Goal: Book appointment/travel/reservation

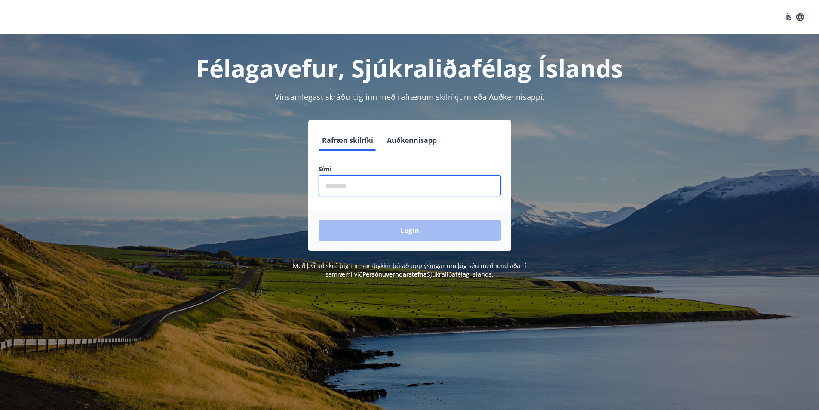
click at [355, 185] on input "phone" at bounding box center [410, 185] width 182 height 21
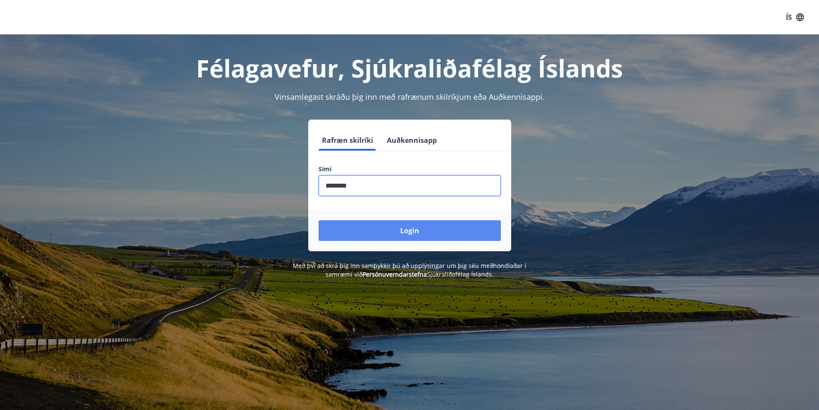
type input "********"
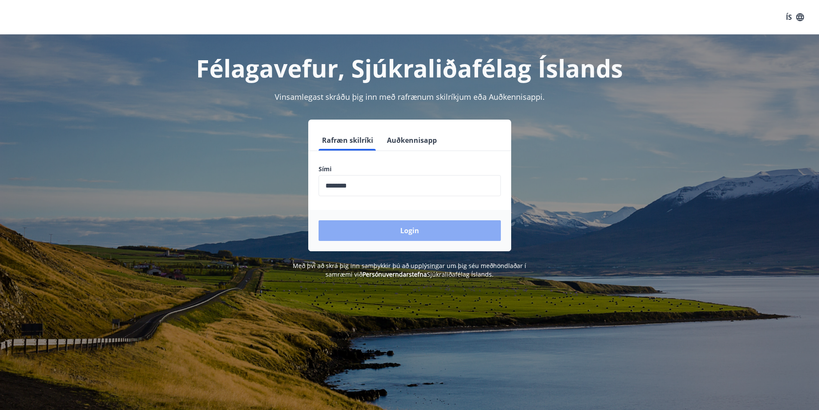
click at [393, 229] on button "Login" at bounding box center [410, 230] width 182 height 21
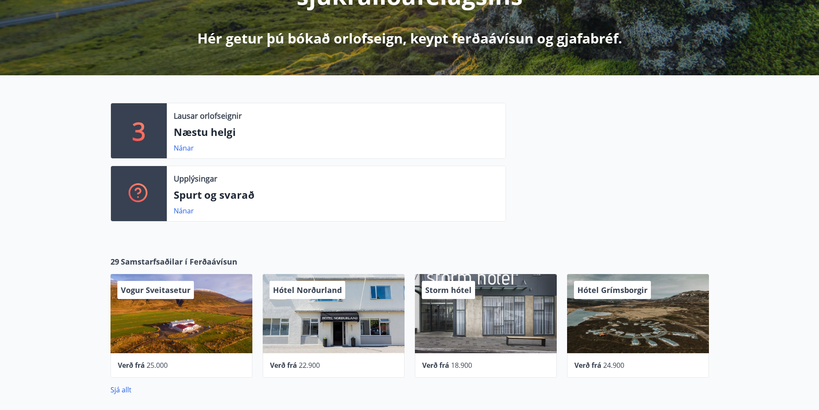
scroll to position [215, 0]
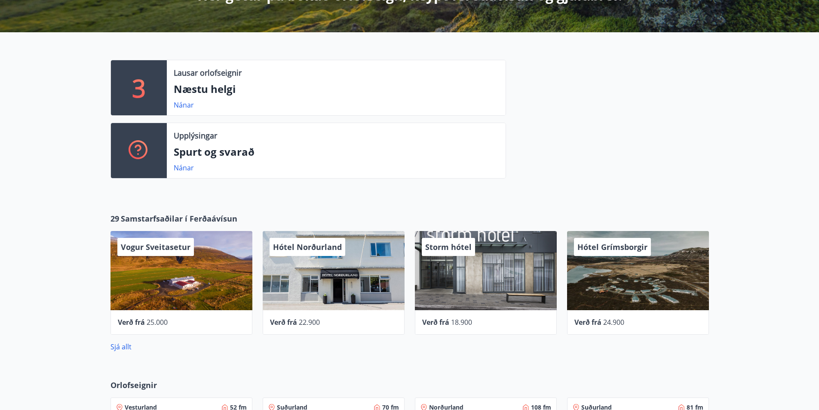
click at [504, 282] on div "Storm hótel" at bounding box center [486, 270] width 142 height 79
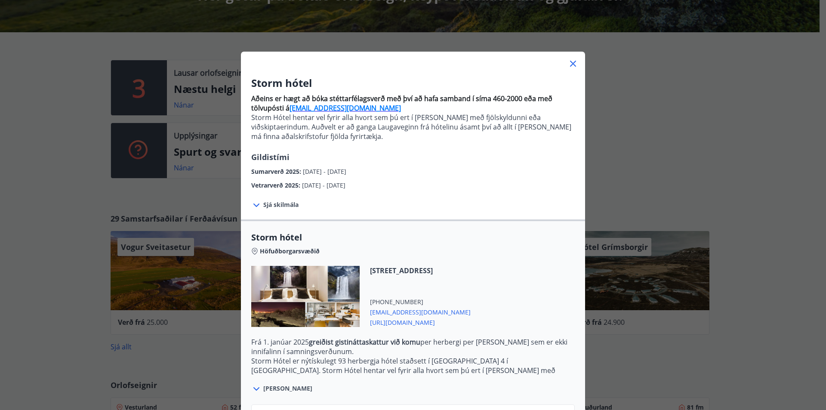
drag, startPoint x: 568, startPoint y: 63, endPoint x: 348, endPoint y: 118, distance: 226.9
click at [568, 63] on icon at bounding box center [573, 63] width 10 height 10
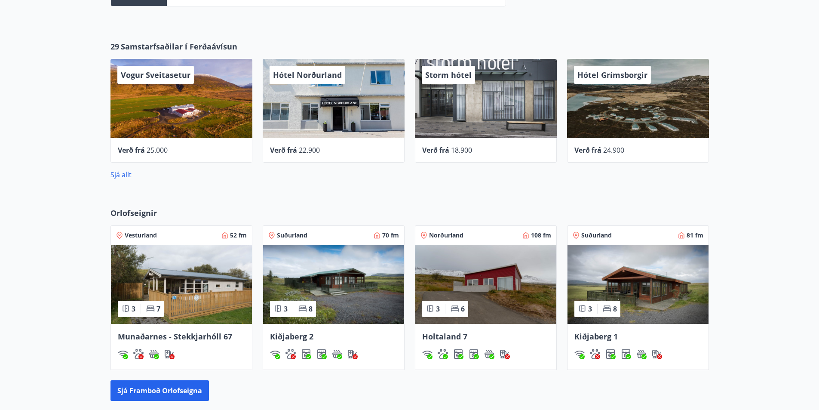
scroll to position [516, 0]
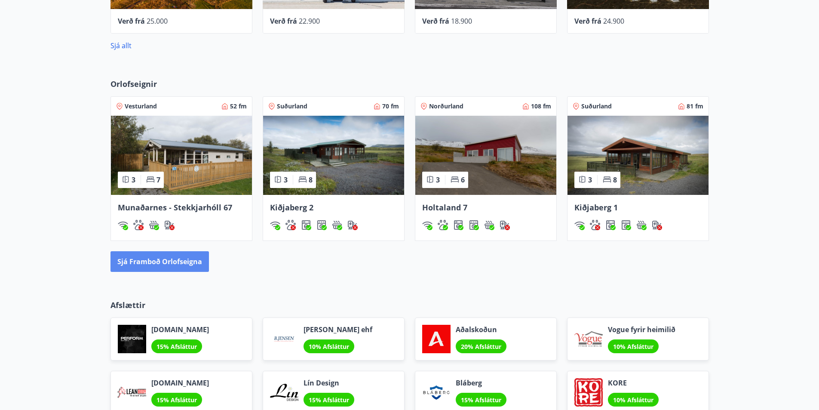
click at [145, 257] on button "Sjá framboð orlofseigna" at bounding box center [160, 261] width 98 height 21
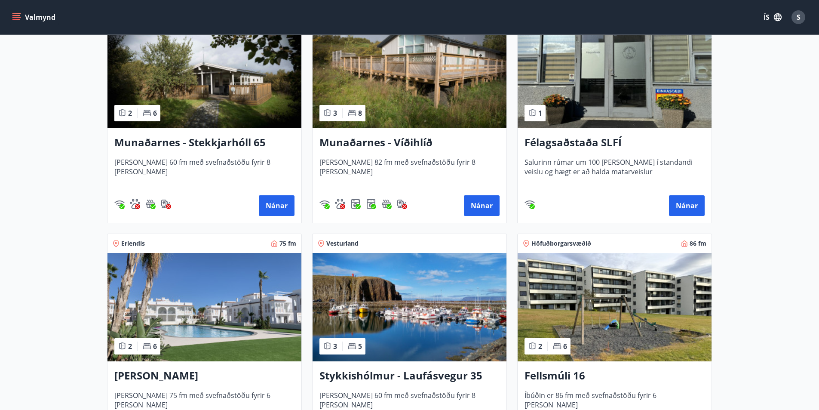
scroll to position [559, 0]
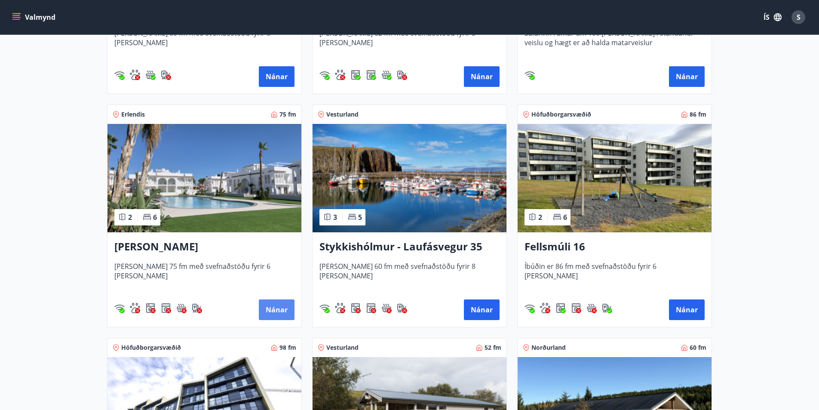
click at [280, 307] on button "Nánar" at bounding box center [277, 309] width 36 height 21
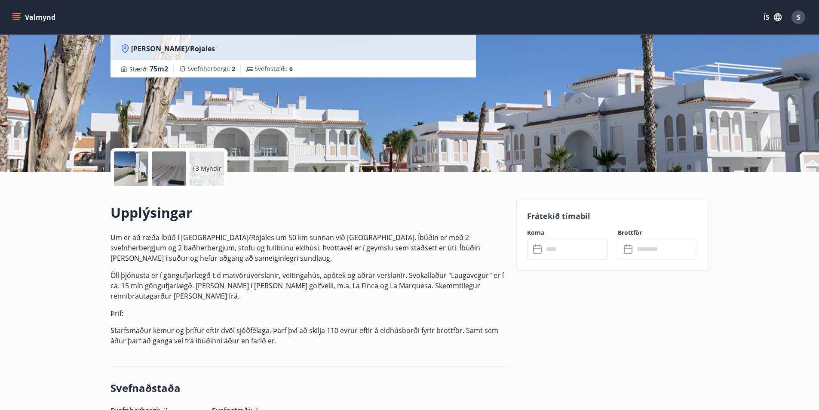
scroll to position [129, 0]
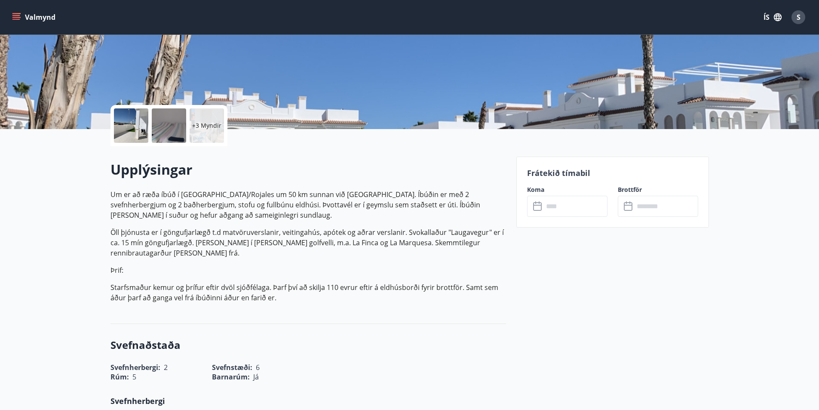
click at [538, 208] on icon at bounding box center [538, 206] width 10 height 10
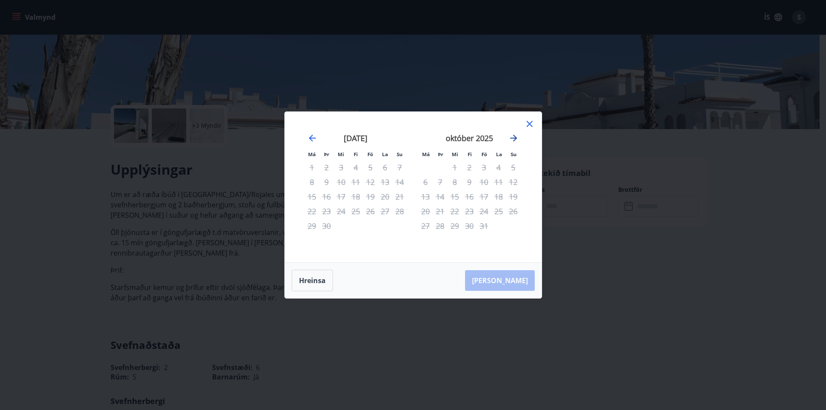
click at [517, 134] on icon "Move forward to switch to the next month." at bounding box center [513, 138] width 10 height 10
click at [532, 122] on icon at bounding box center [529, 124] width 10 height 10
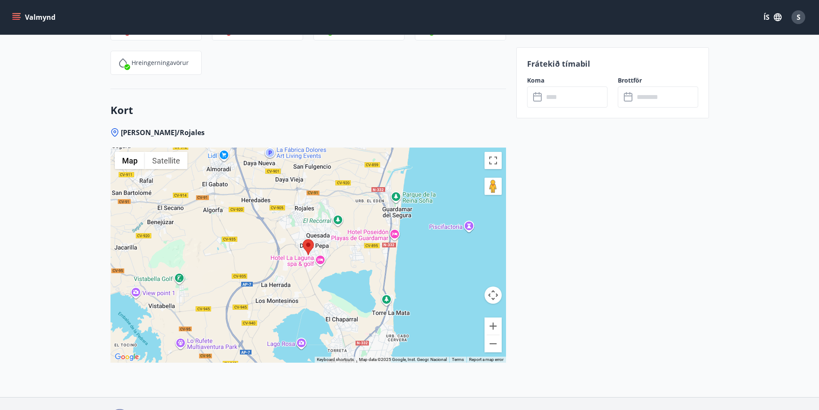
scroll to position [860, 0]
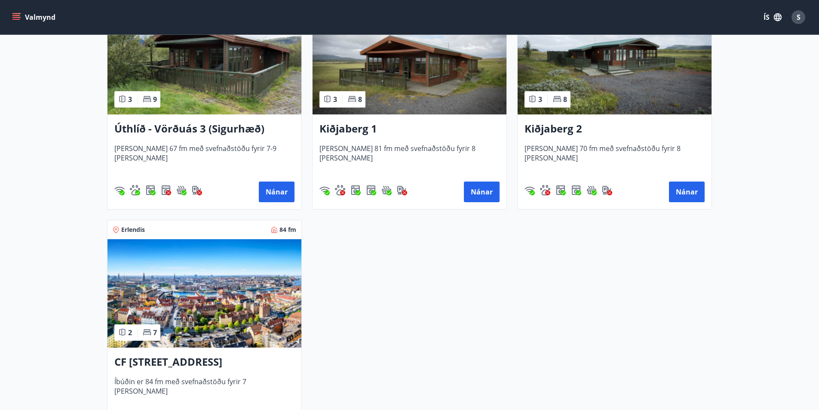
scroll to position [1419, 0]
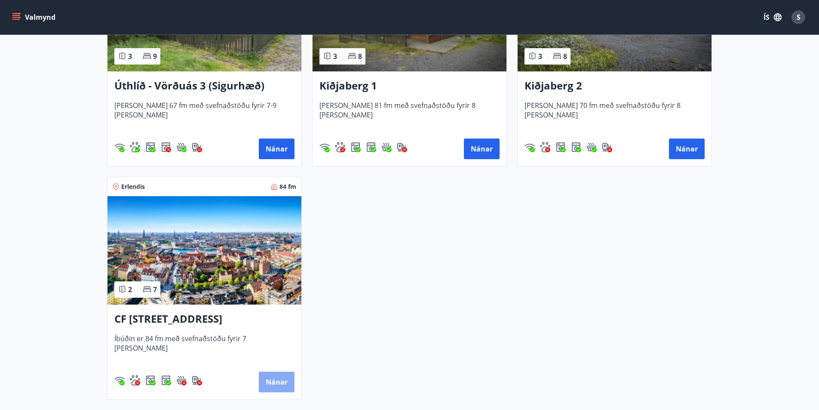
click at [283, 383] on button "Nánar" at bounding box center [277, 382] width 36 height 21
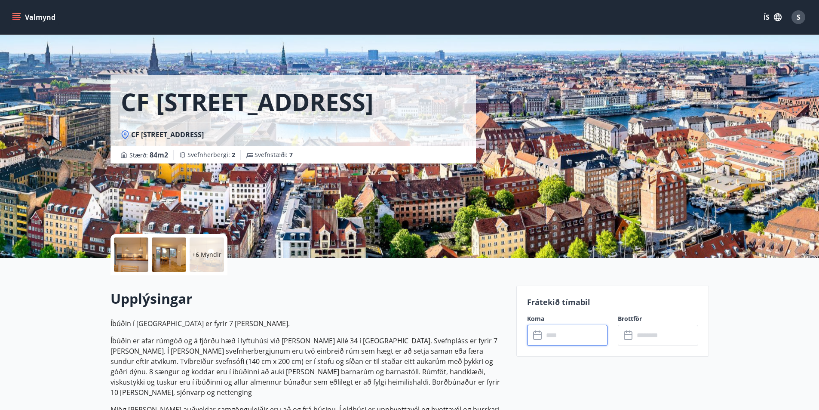
click at [554, 335] on input "text" at bounding box center [576, 335] width 64 height 21
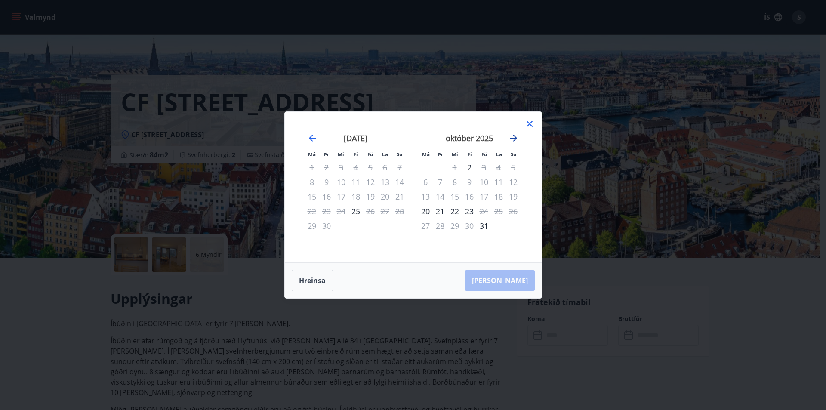
click at [513, 136] on icon "Move forward to switch to the next month." at bounding box center [513, 138] width 10 height 10
click at [515, 138] on icon "Move forward to switch to the next month." at bounding box center [513, 138] width 7 height 7
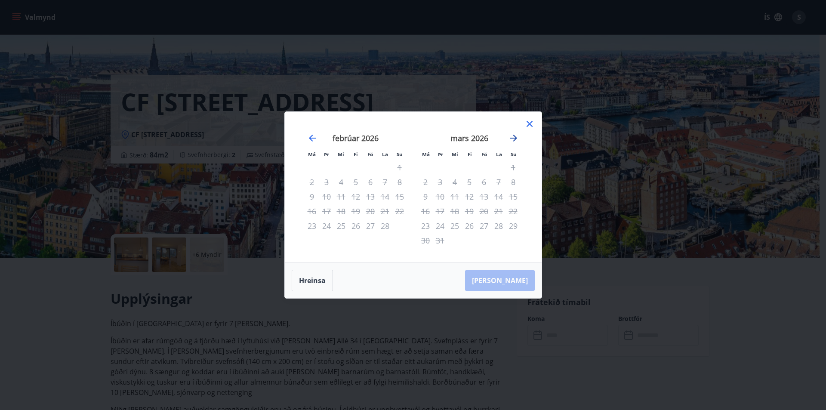
click at [515, 138] on icon "Move forward to switch to the next month." at bounding box center [513, 138] width 7 height 7
click at [454, 181] on div "6" at bounding box center [454, 182] width 15 height 15
click at [512, 135] on icon "Move forward to switch to the next month." at bounding box center [513, 138] width 10 height 10
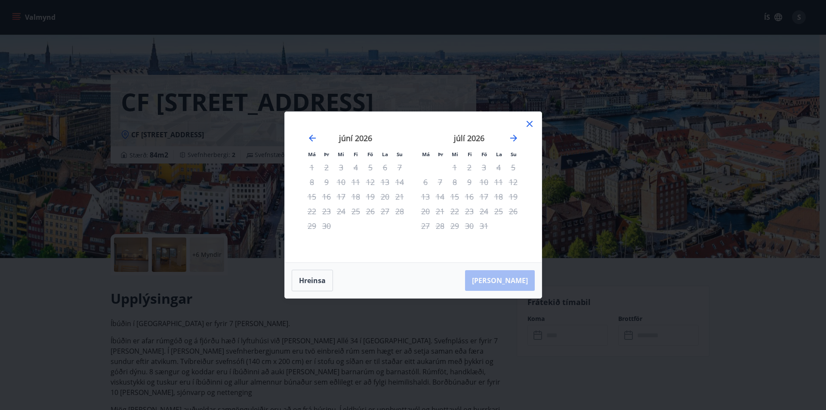
click at [531, 123] on icon at bounding box center [529, 124] width 6 height 6
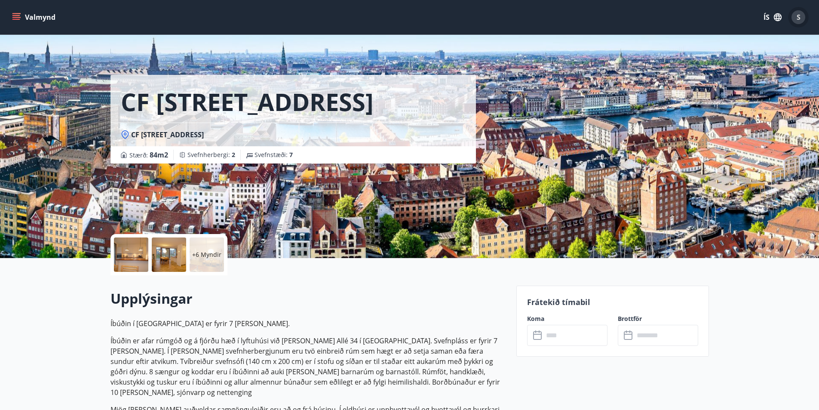
click at [801, 13] on div "S" at bounding box center [799, 17] width 14 height 14
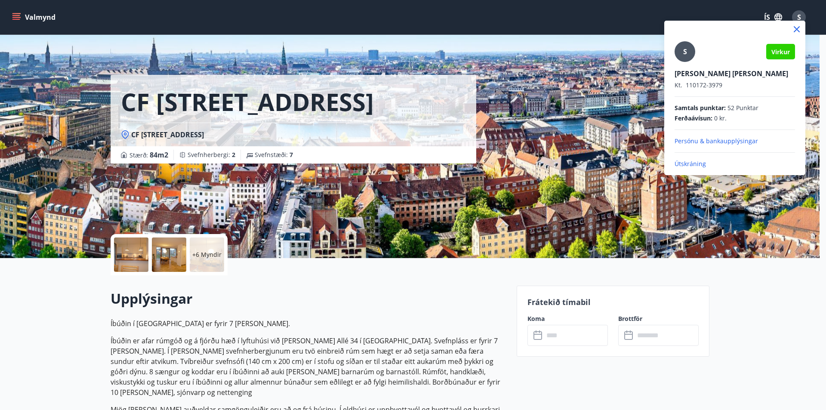
click at [682, 160] on p "Útskráning" at bounding box center [734, 164] width 120 height 9
